Goal: Navigation & Orientation: Understand site structure

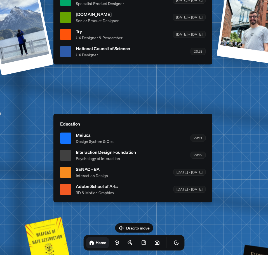
click at [81, 140] on span "Design System & Ops" at bounding box center [95, 141] width 38 height 6
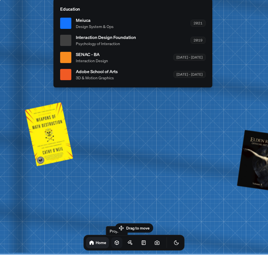
click at [114, 242] on icon at bounding box center [117, 243] width 6 height 6
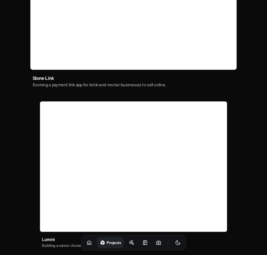
scroll to position [323, 0]
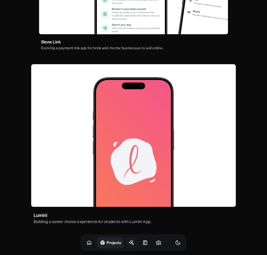
click at [129, 241] on icon at bounding box center [132, 243] width 6 height 6
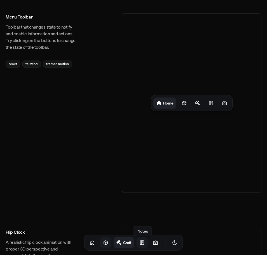
click at [137, 239] on link at bounding box center [142, 242] width 11 height 11
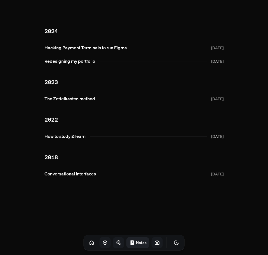
click at [152, 243] on link at bounding box center [157, 242] width 11 height 11
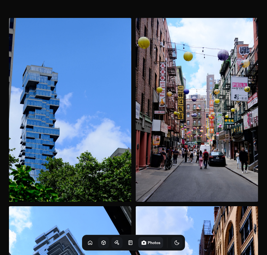
click at [174, 240] on button "Toggle Theme" at bounding box center [177, 242] width 11 height 11
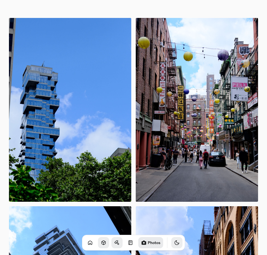
click at [174, 242] on icon "Toggle Theme" at bounding box center [177, 243] width 6 height 6
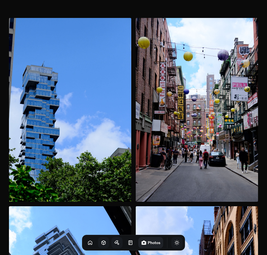
click at [174, 242] on icon "Toggle Theme" at bounding box center [177, 243] width 6 height 6
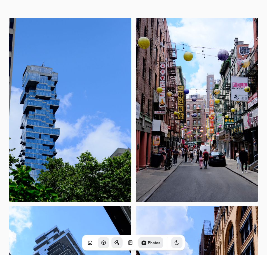
click at [0, 0] on icon "Toggle Audio" at bounding box center [0, 0] width 0 height 0
click at [85, 239] on link at bounding box center [90, 242] width 11 height 11
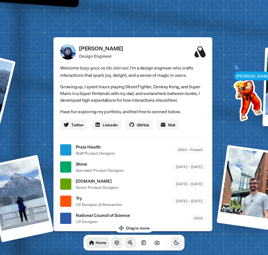
click at [93, 160] on ul "Praia Health Staff Product Designer 2024 – Present Stone Specialist Product Des…" at bounding box center [133, 183] width 146 height 81
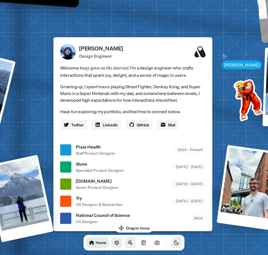
click at [95, 142] on div "[PERSON_NAME] Design Engineer Welcome to my space on the internet. I'm a design…" at bounding box center [133, 134] width 159 height 194
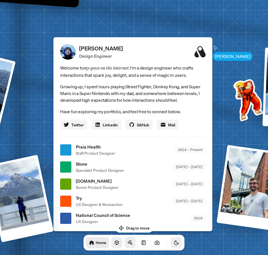
click at [96, 142] on div "[PERSON_NAME] Design Engineer Welcome to my space on the internet. I'm a design…" at bounding box center [133, 134] width 159 height 194
